Goal: Information Seeking & Learning: Check status

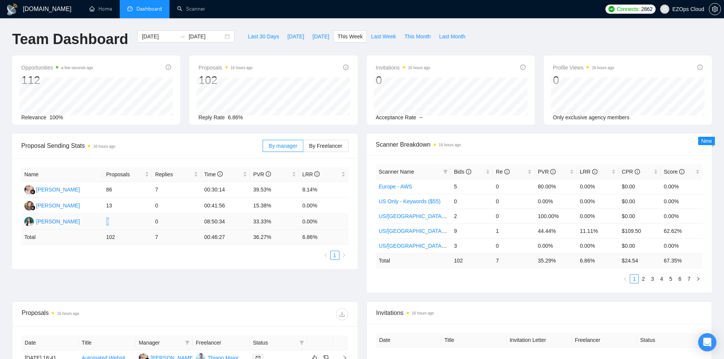
drag, startPoint x: 110, startPoint y: 223, endPoint x: 105, endPoint y: 224, distance: 5.8
click at [105, 224] on td "3" at bounding box center [127, 222] width 49 height 16
drag, startPoint x: 113, startPoint y: 242, endPoint x: 108, endPoint y: 241, distance: 5.4
click at [108, 241] on td "102" at bounding box center [127, 237] width 49 height 15
drag, startPoint x: 460, startPoint y: 264, endPoint x: 453, endPoint y: 262, distance: 8.2
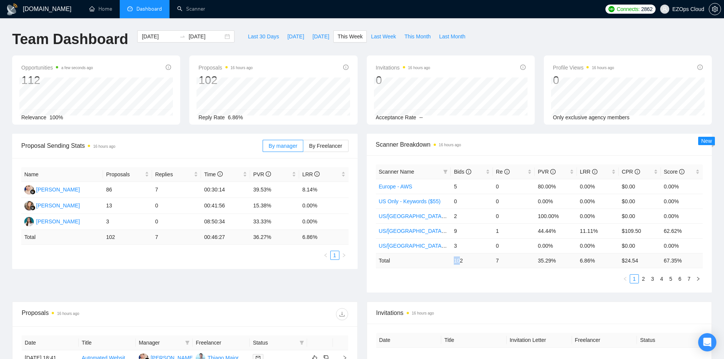
click at [453, 262] on td "102" at bounding box center [472, 260] width 42 height 15
drag, startPoint x: 464, startPoint y: 261, endPoint x: 454, endPoint y: 261, distance: 10.3
click at [454, 261] on td "102" at bounding box center [472, 260] width 42 height 15
